Goal: Task Accomplishment & Management: Manage account settings

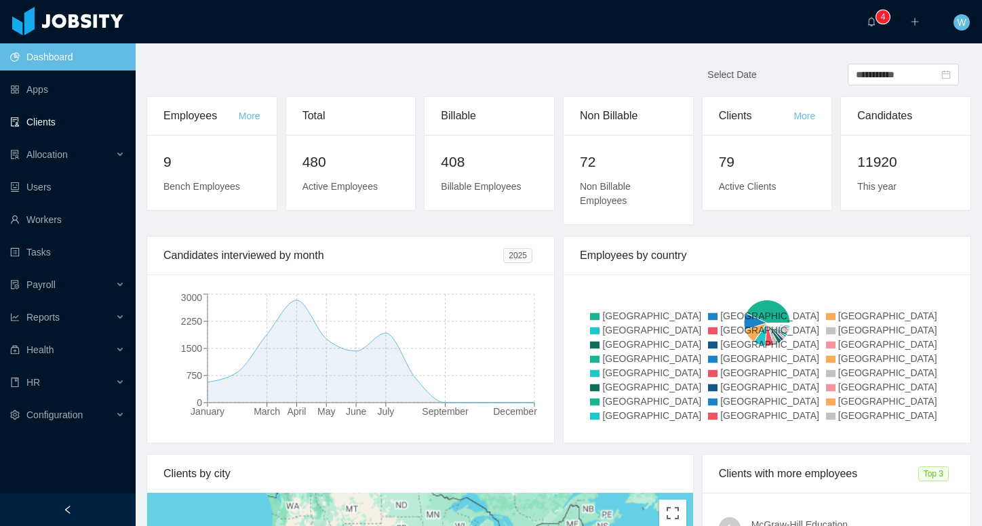
click at [54, 127] on link "Clients" at bounding box center [67, 121] width 115 height 27
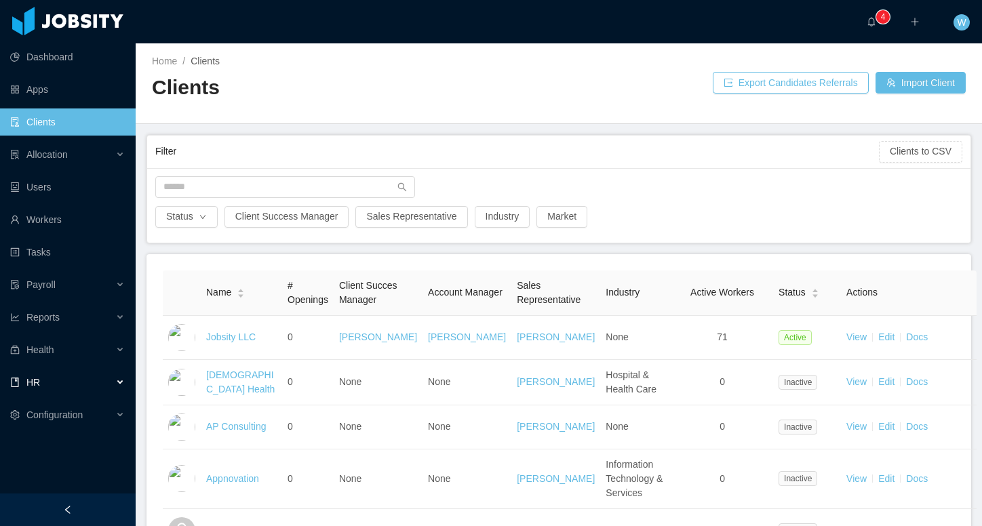
click at [71, 389] on div "HR" at bounding box center [68, 382] width 136 height 27
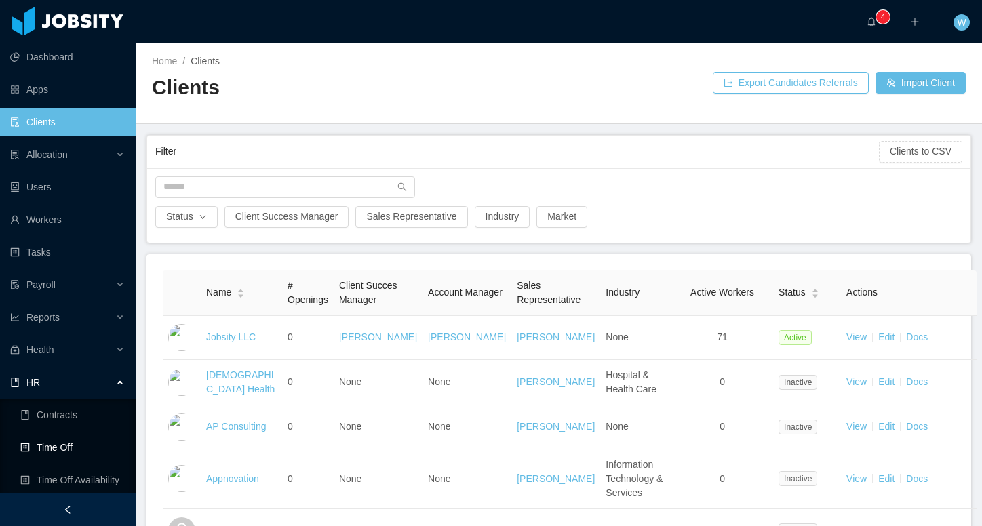
click at [102, 447] on link "Time Off" at bounding box center [72, 447] width 104 height 27
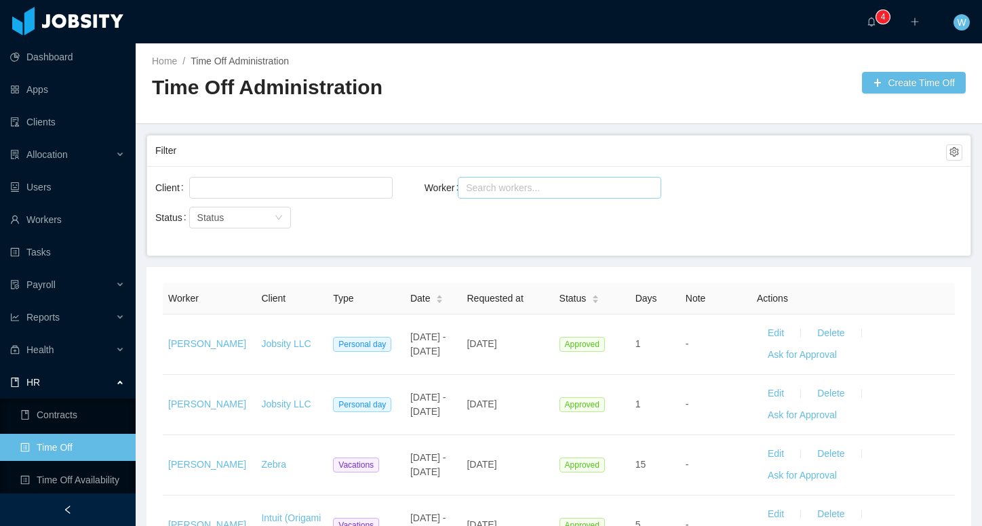
click at [531, 185] on div "Search workers..." at bounding box center [553, 188] width 175 height 14
type input "**********"
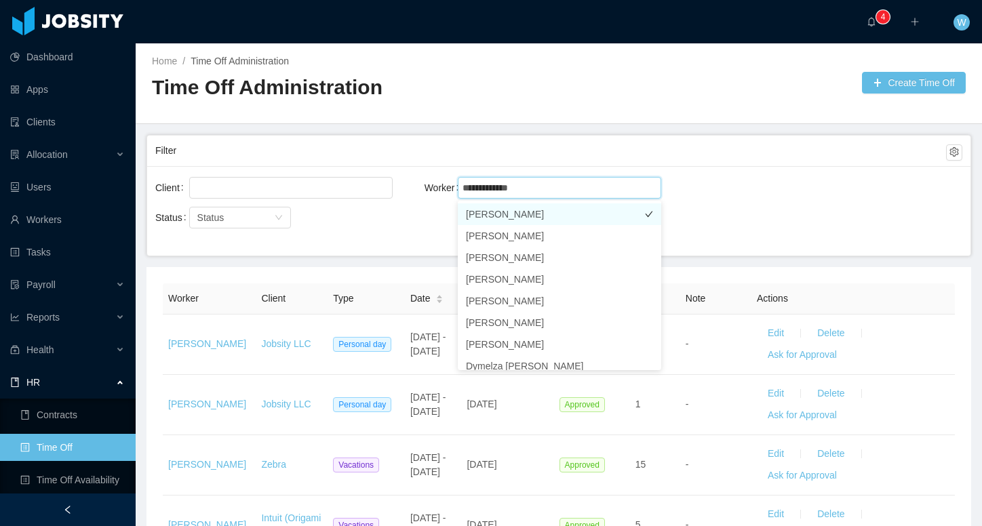
click at [539, 218] on li "Roberto Molina" at bounding box center [559, 214] width 203 height 22
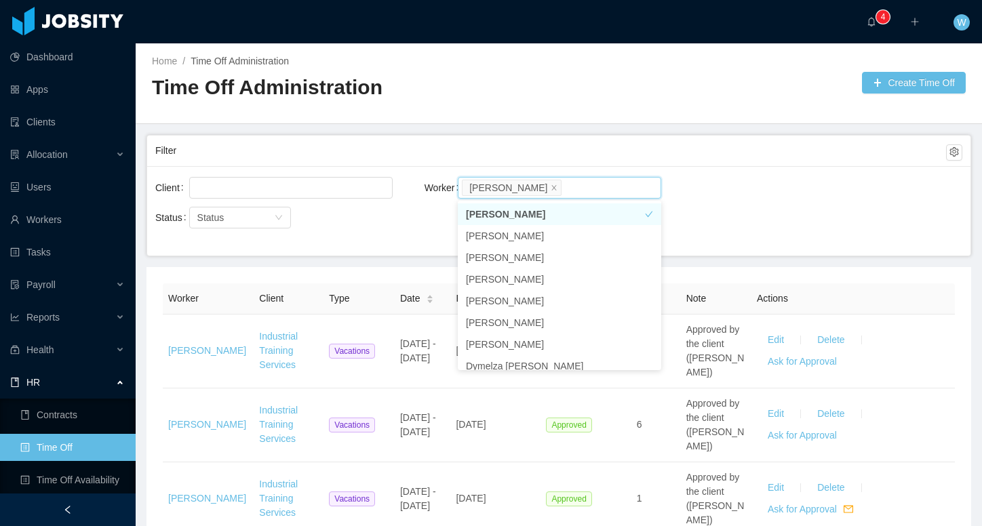
click at [531, 127] on main "Home / Time Off Administration / Time Off Administration Create Time Off Filter…" at bounding box center [559, 284] width 846 height 483
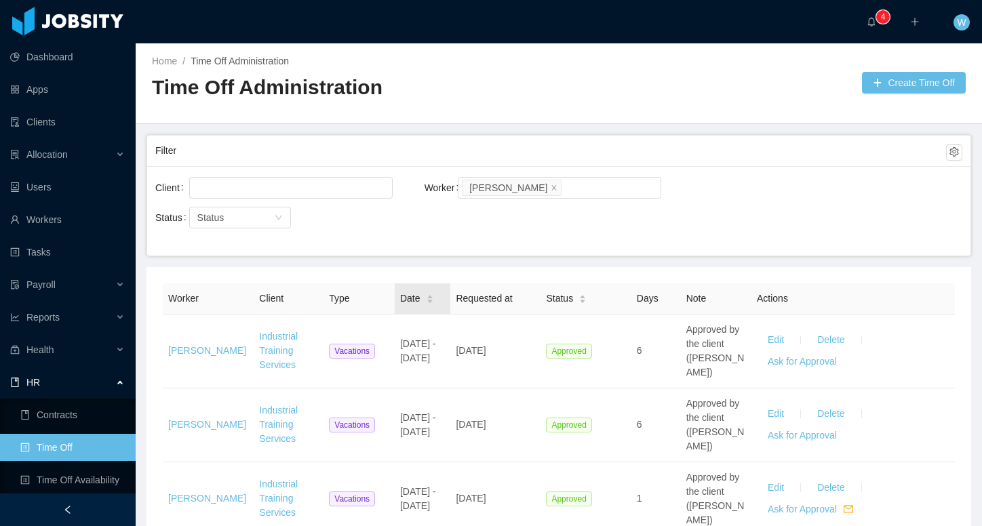
click at [424, 304] on div "Date" at bounding box center [417, 299] width 34 height 14
click at [428, 304] on icon "icon: caret-down" at bounding box center [429, 301] width 7 height 7
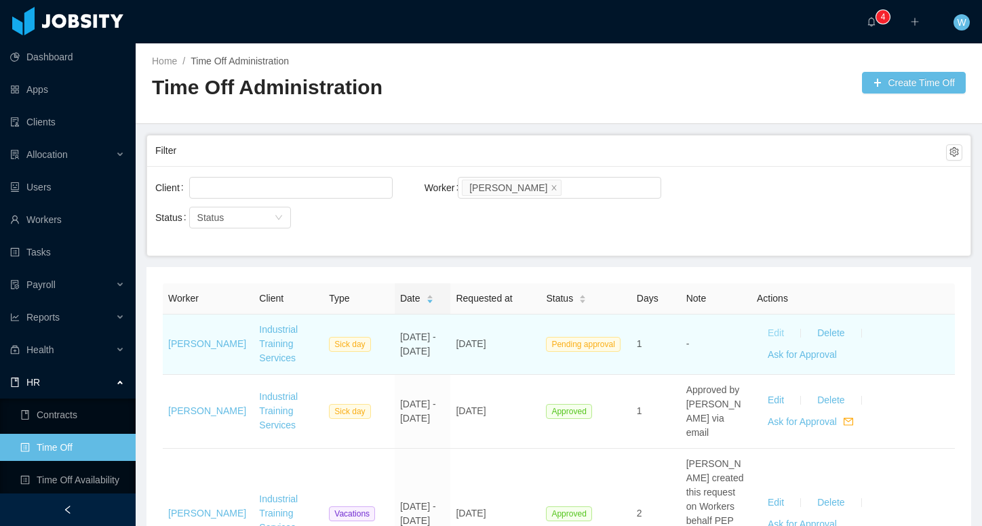
click at [776, 332] on button "Edit" at bounding box center [776, 334] width 38 height 22
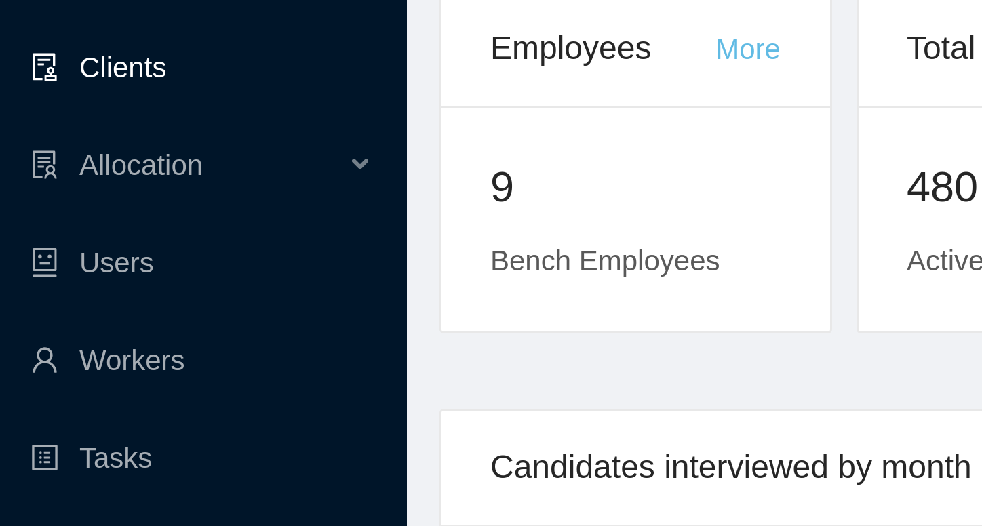
click at [55, 124] on link "Clients" at bounding box center [67, 121] width 115 height 27
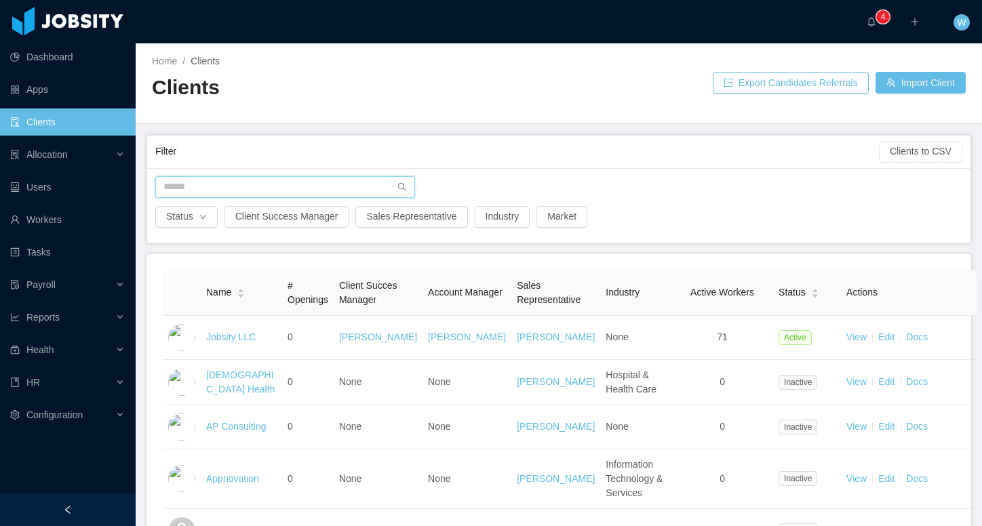
click at [256, 195] on input "text" at bounding box center [285, 187] width 260 height 22
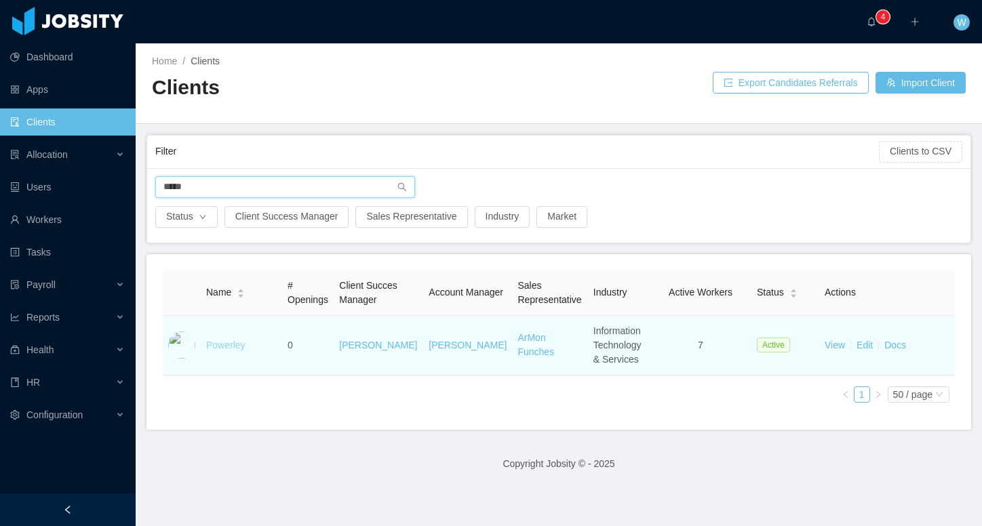
type input "*****"
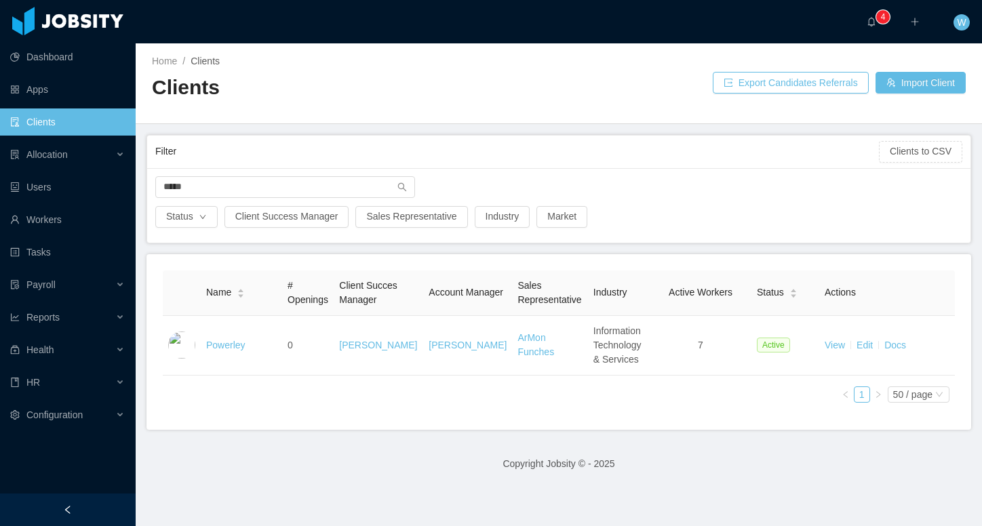
click at [236, 350] on link "Powerley" at bounding box center [225, 345] width 39 height 11
